Goal: Task Accomplishment & Management: Manage account settings

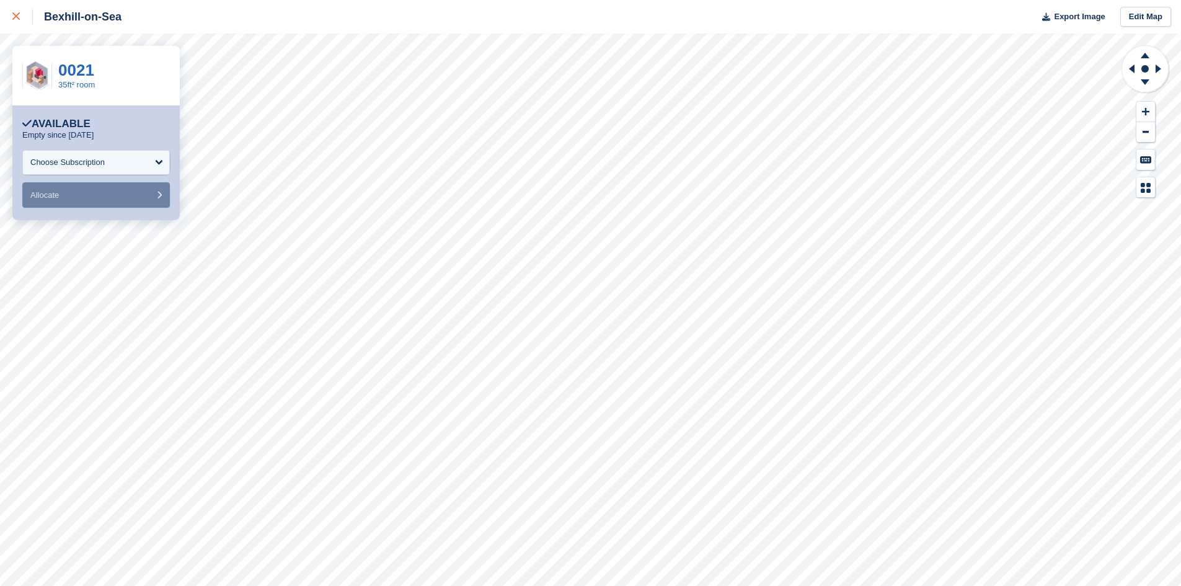
click at [12, 11] on link at bounding box center [16, 16] width 33 height 33
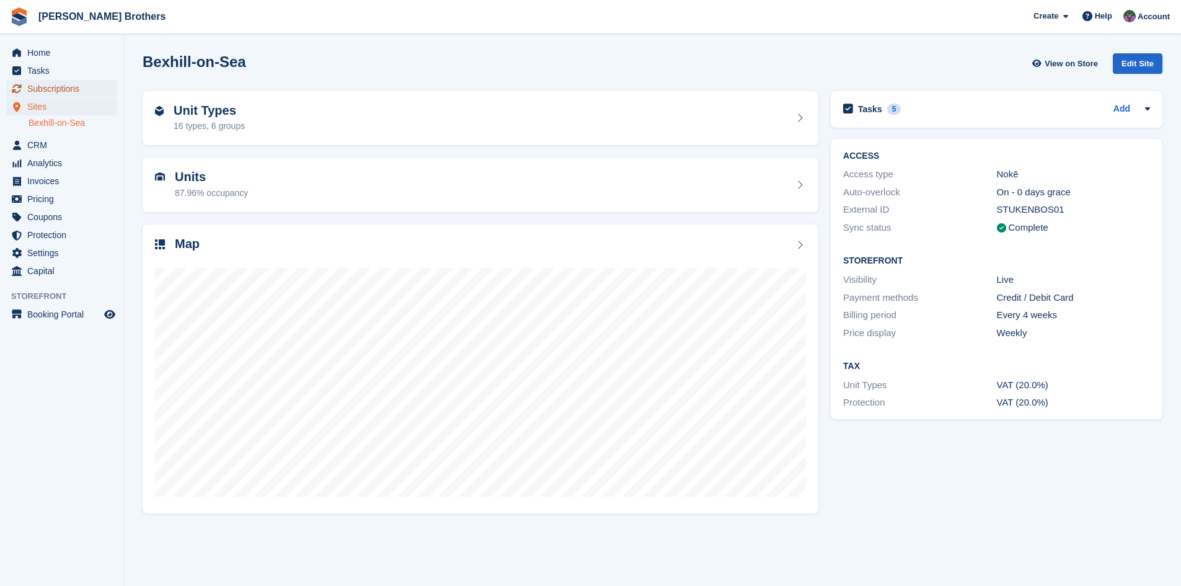
click at [48, 85] on span "Subscriptions" at bounding box center [64, 88] width 74 height 17
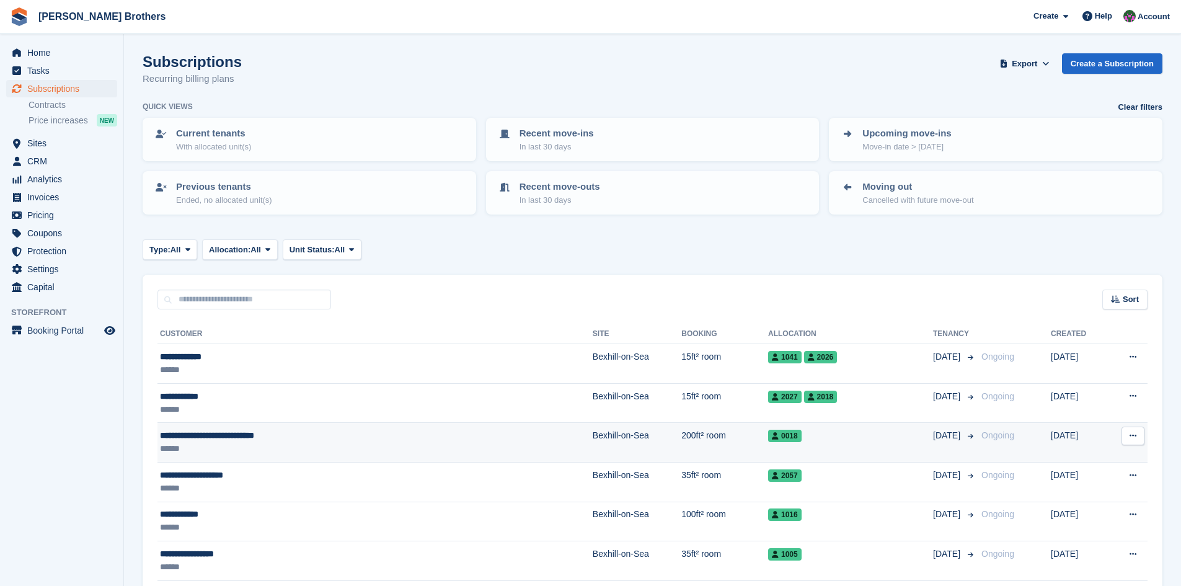
scroll to position [124, 0]
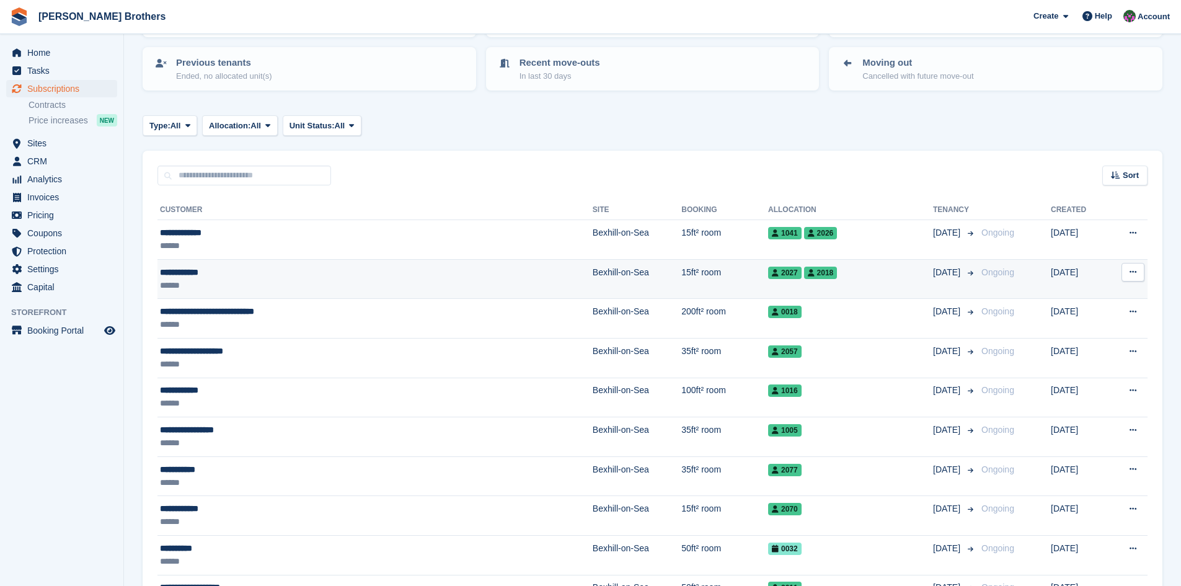
click at [196, 272] on div "**********" at bounding box center [297, 272] width 274 height 13
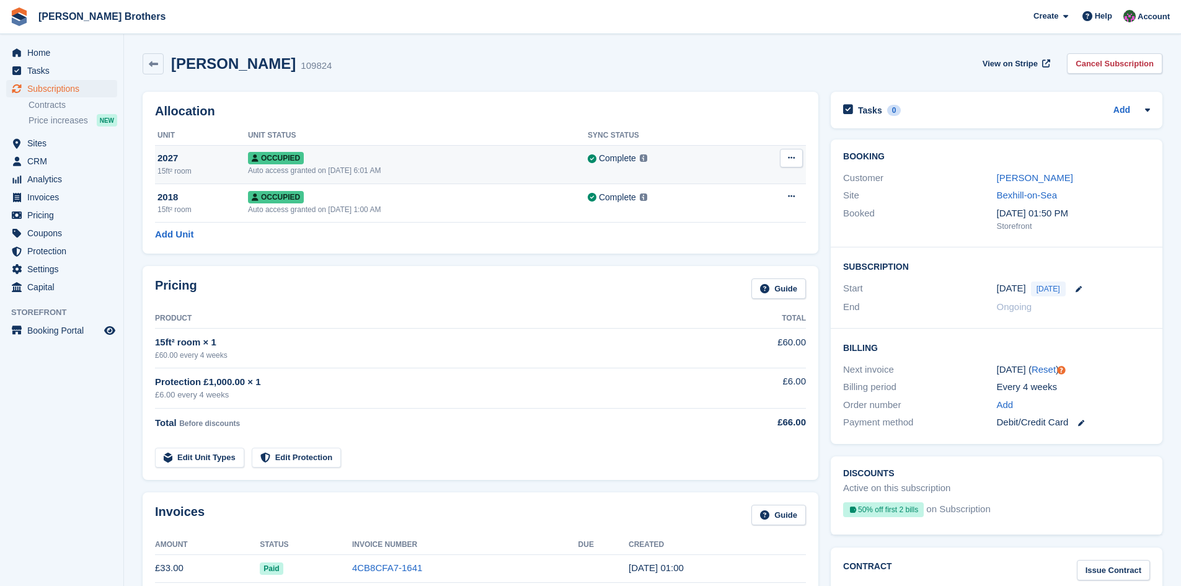
click at [795, 160] on button at bounding box center [791, 158] width 23 height 19
click at [538, 207] on div "Auto access granted on [DATE] 1:00 AM" at bounding box center [418, 209] width 340 height 11
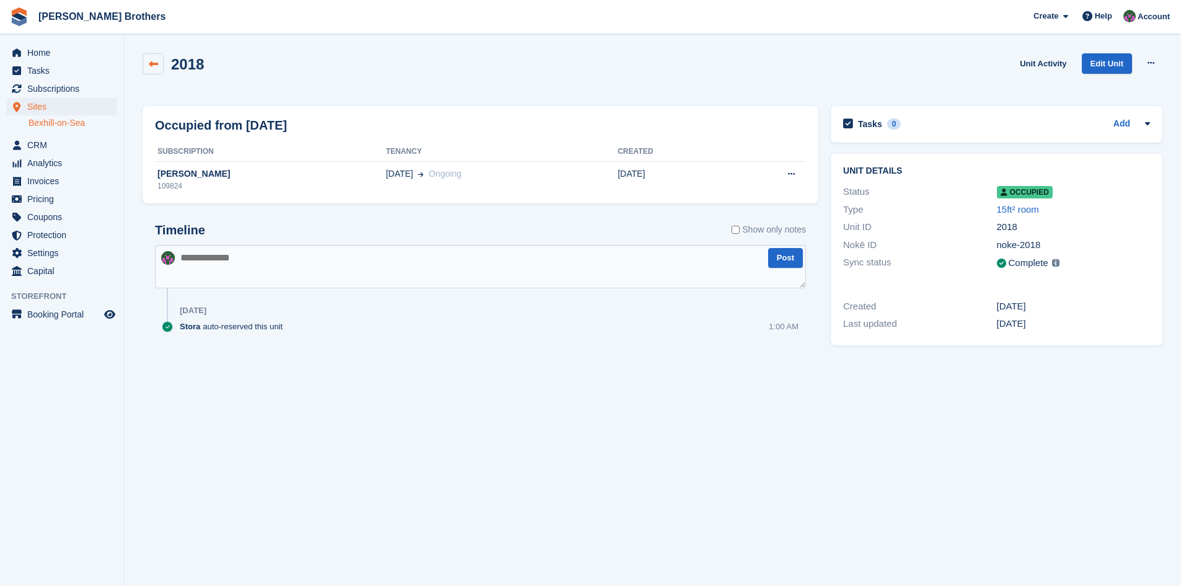
click at [160, 64] on link at bounding box center [153, 63] width 21 height 21
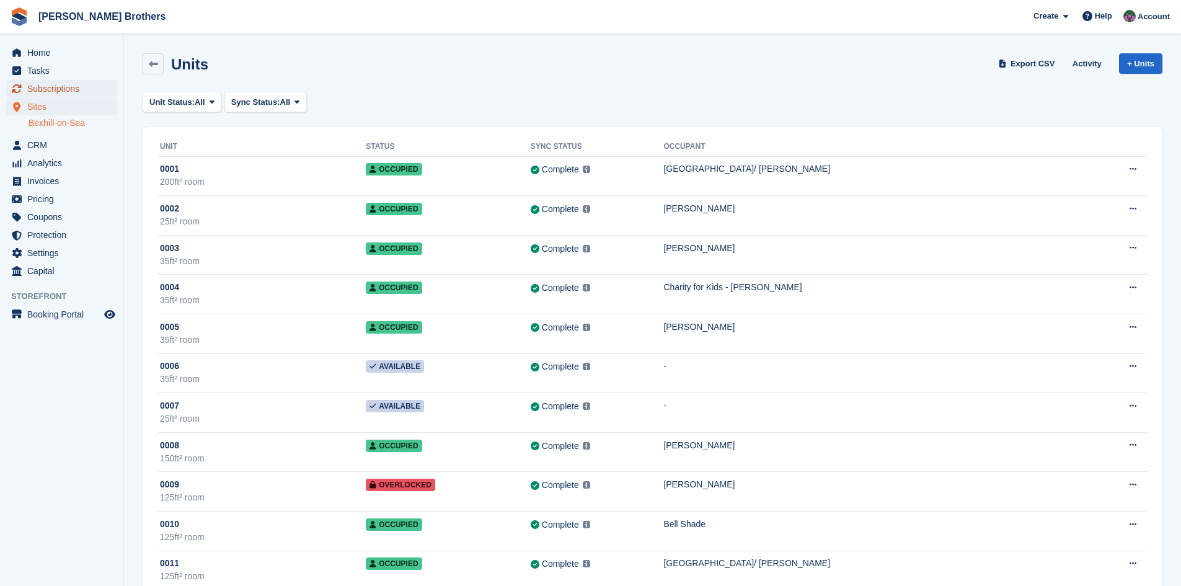
click at [45, 91] on span "Subscriptions" at bounding box center [64, 88] width 74 height 17
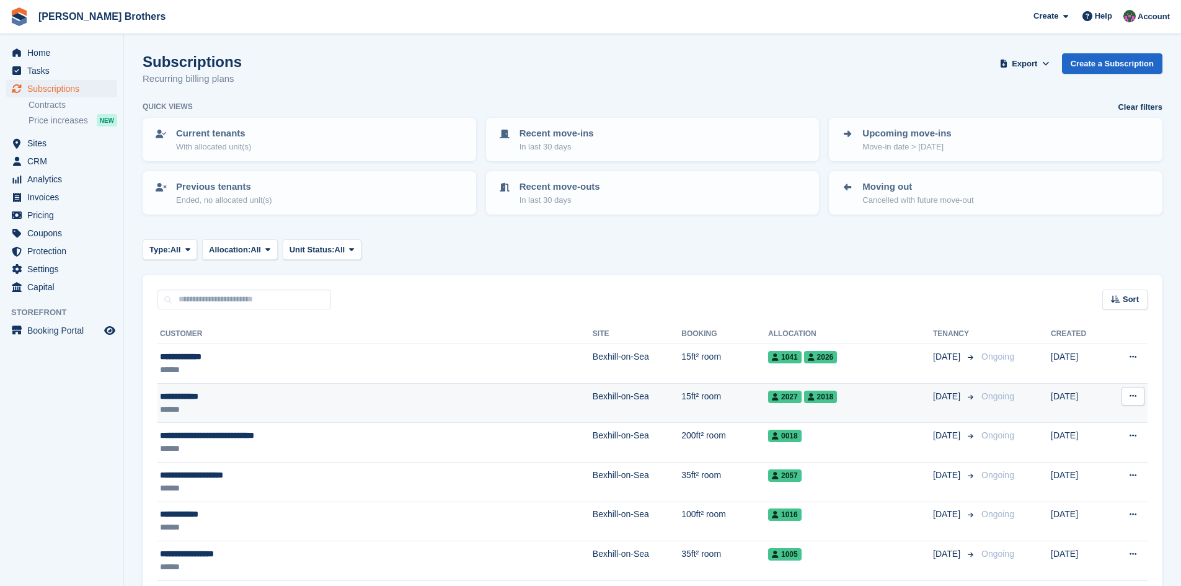
click at [200, 394] on div "**********" at bounding box center [297, 396] width 274 height 13
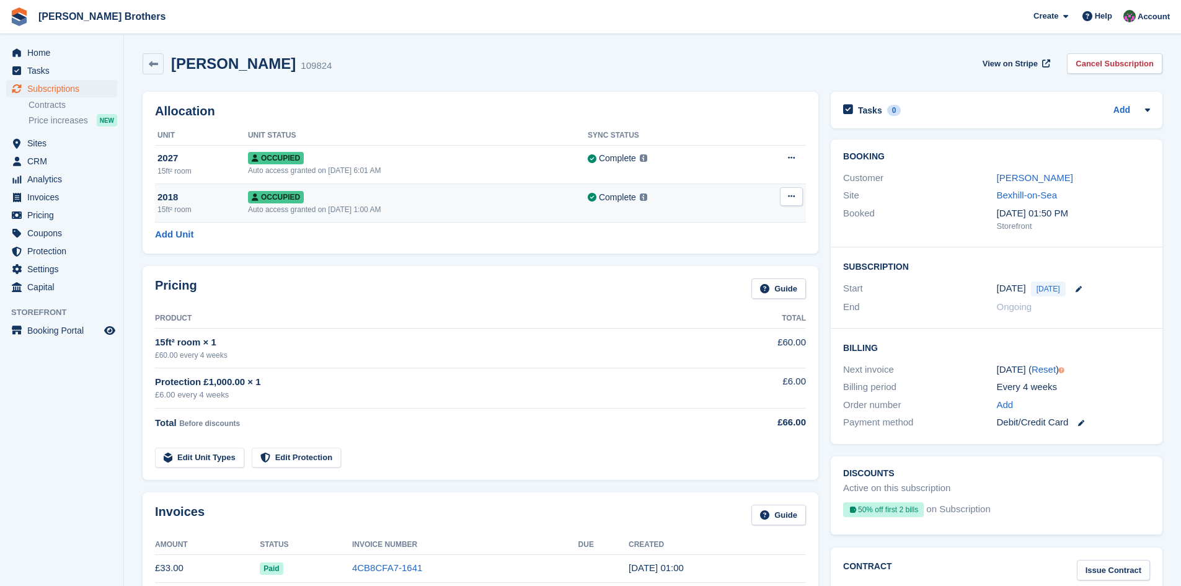
click at [786, 196] on button at bounding box center [791, 196] width 23 height 19
click at [715, 264] on p "Deallocate" at bounding box center [743, 263] width 108 height 16
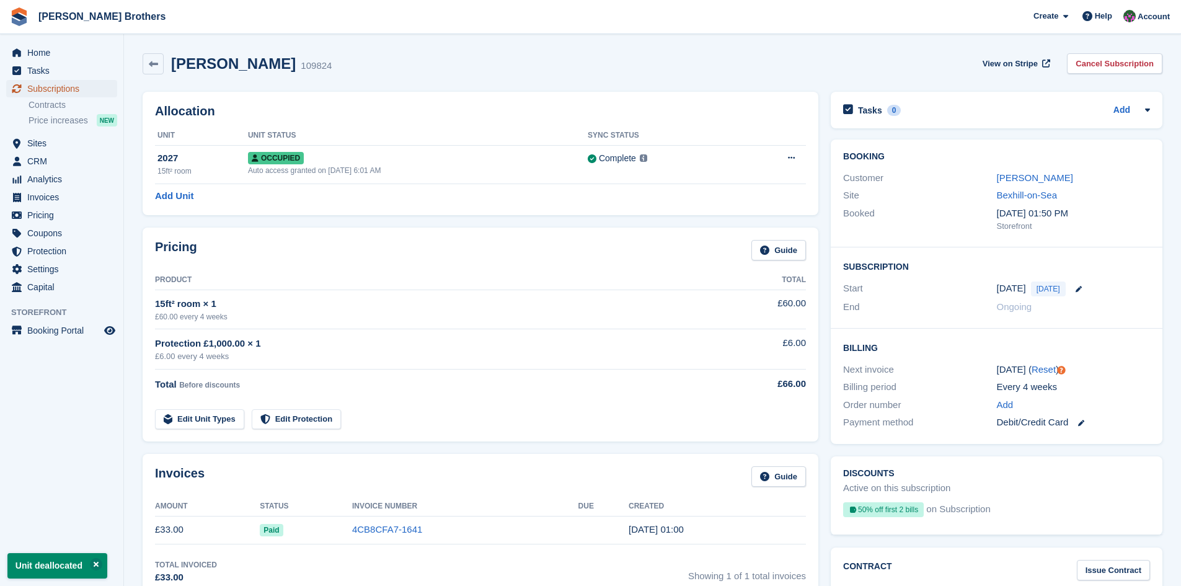
click at [39, 85] on span "Subscriptions" at bounding box center [64, 88] width 74 height 17
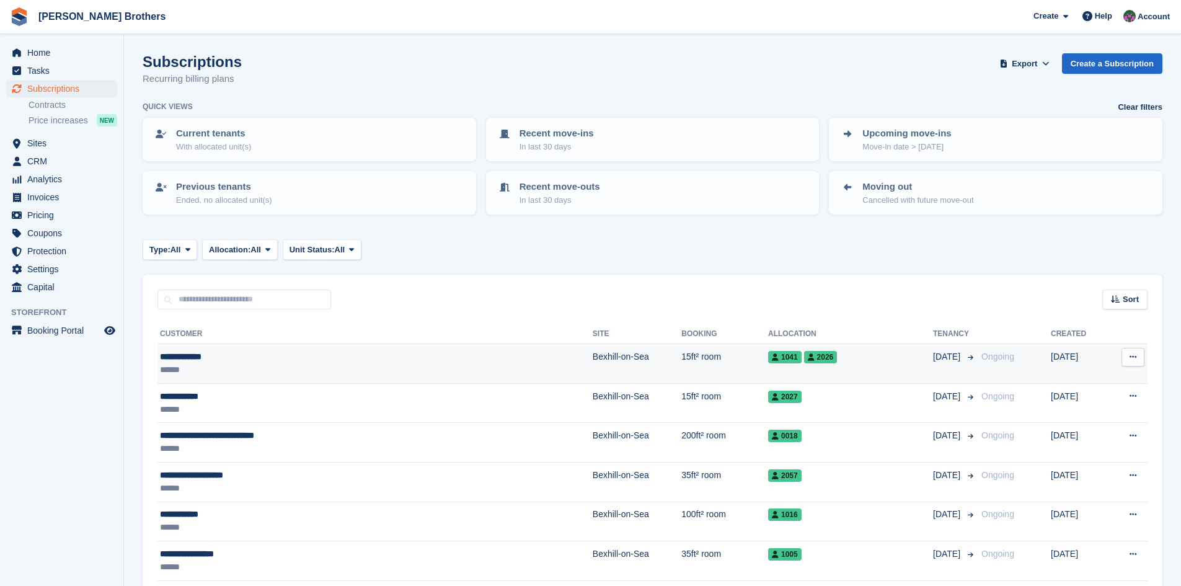
click at [205, 358] on div "**********" at bounding box center [297, 356] width 274 height 13
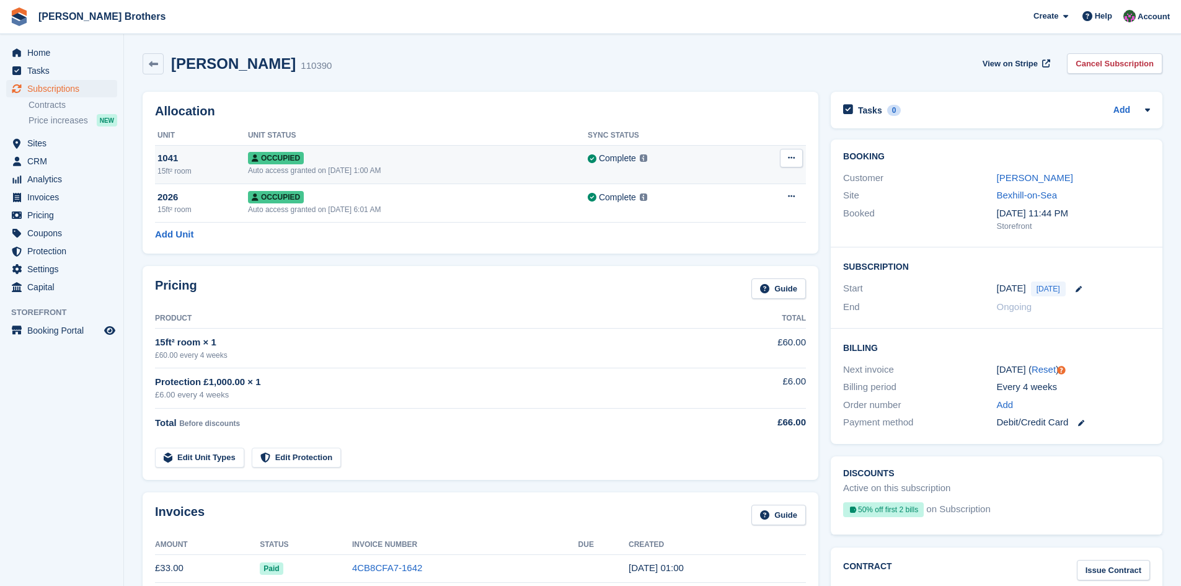
click at [786, 158] on button at bounding box center [791, 158] width 23 height 19
click at [738, 227] on p "Deallocate" at bounding box center [743, 225] width 108 height 16
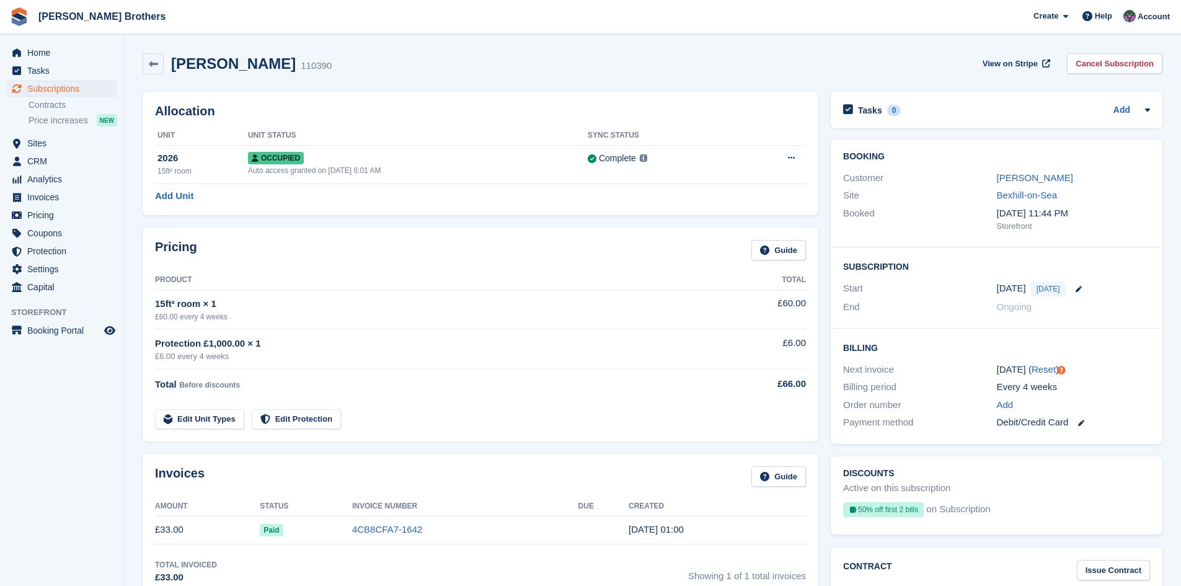
click at [364, 0] on span "[PERSON_NAME] Brothers Create Subscription Invoice Contact Deal Discount Page H…" at bounding box center [590, 16] width 1181 height 33
